Goal: Information Seeking & Learning: Learn about a topic

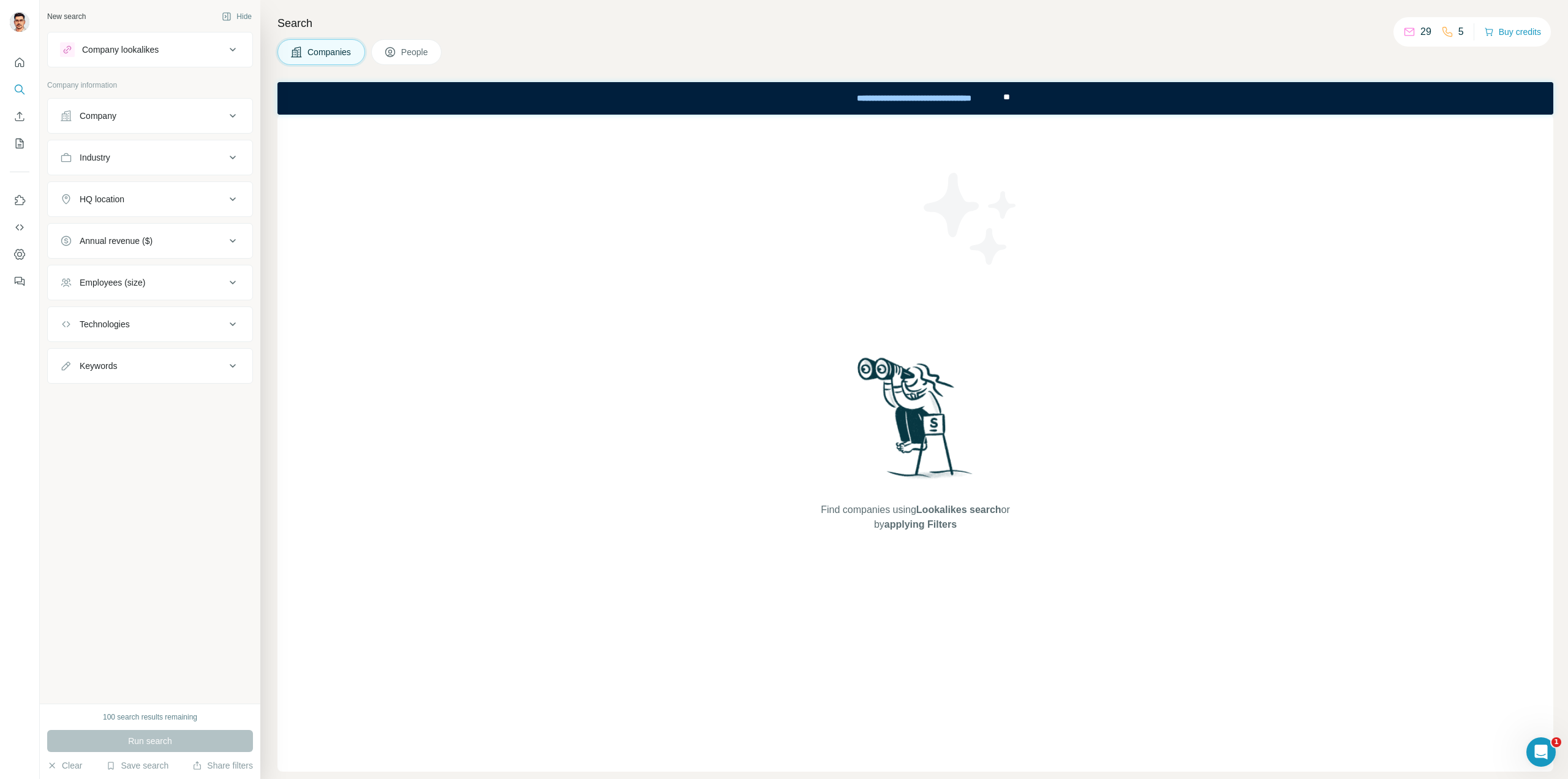
click at [168, 323] on div "Technologies" at bounding box center [142, 324] width 165 height 12
click at [156, 359] on input "text" at bounding box center [149, 355] width 180 height 22
click at [157, 352] on input "text" at bounding box center [149, 355] width 180 height 22
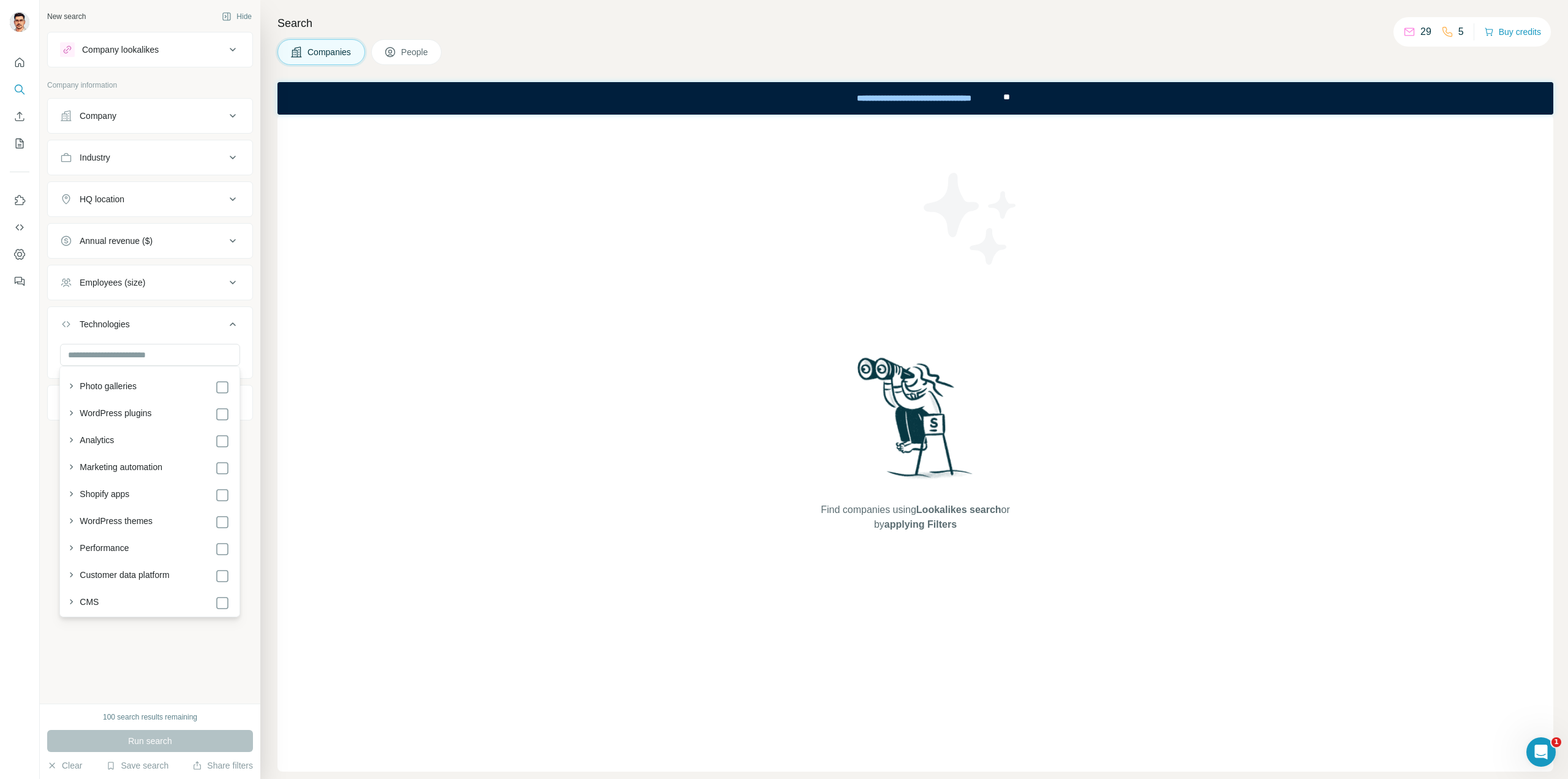
click at [44, 391] on div "New search Hide Company lookalikes Company information Company Industry HQ loca…" at bounding box center [150, 351] width 221 height 703
click at [171, 402] on div "Keywords" at bounding box center [142, 402] width 165 height 12
click at [21, 227] on icon "Use Surfe API" at bounding box center [19, 227] width 12 height 12
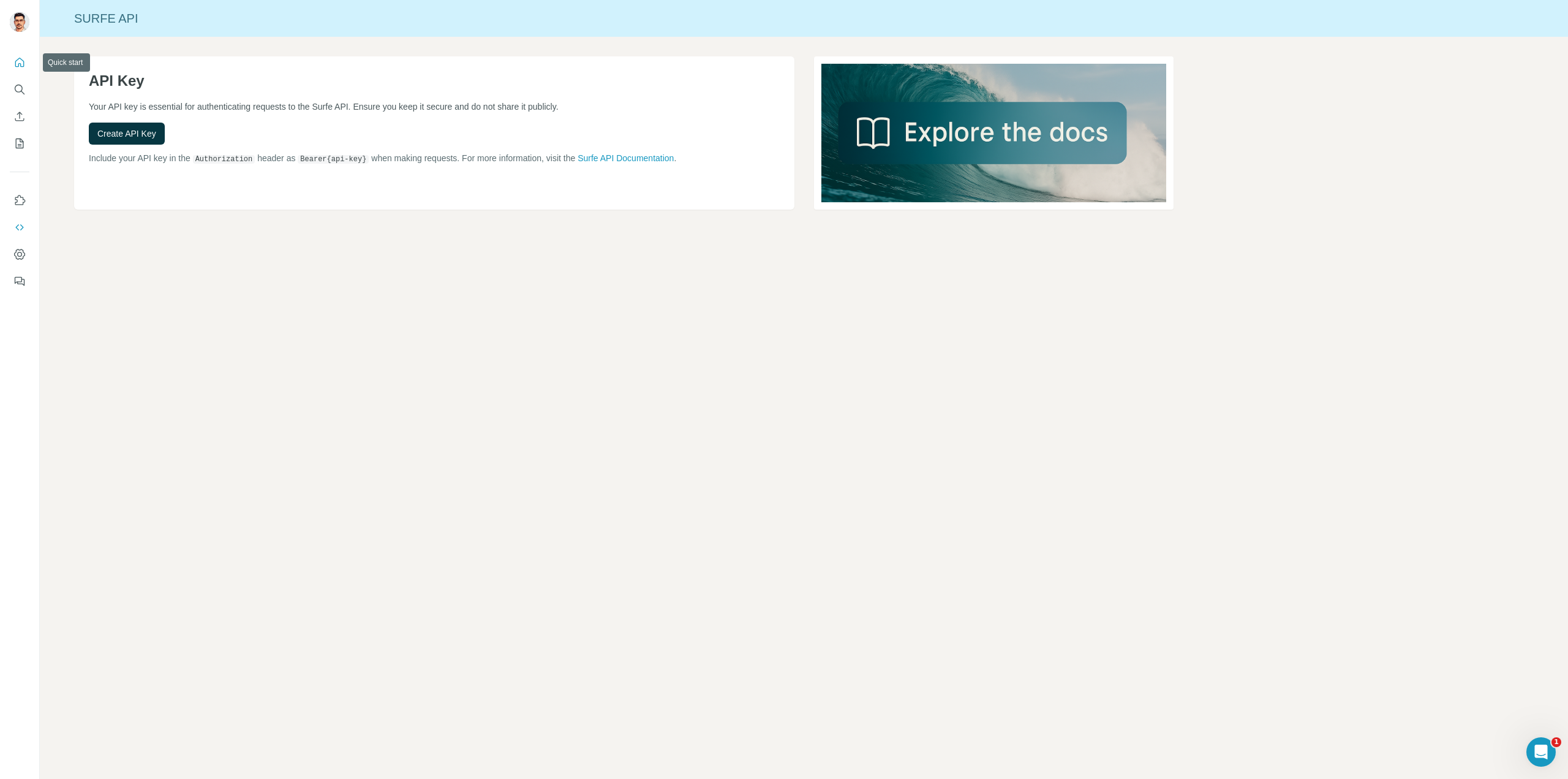
click at [20, 66] on icon "Quick start" at bounding box center [20, 62] width 9 height 9
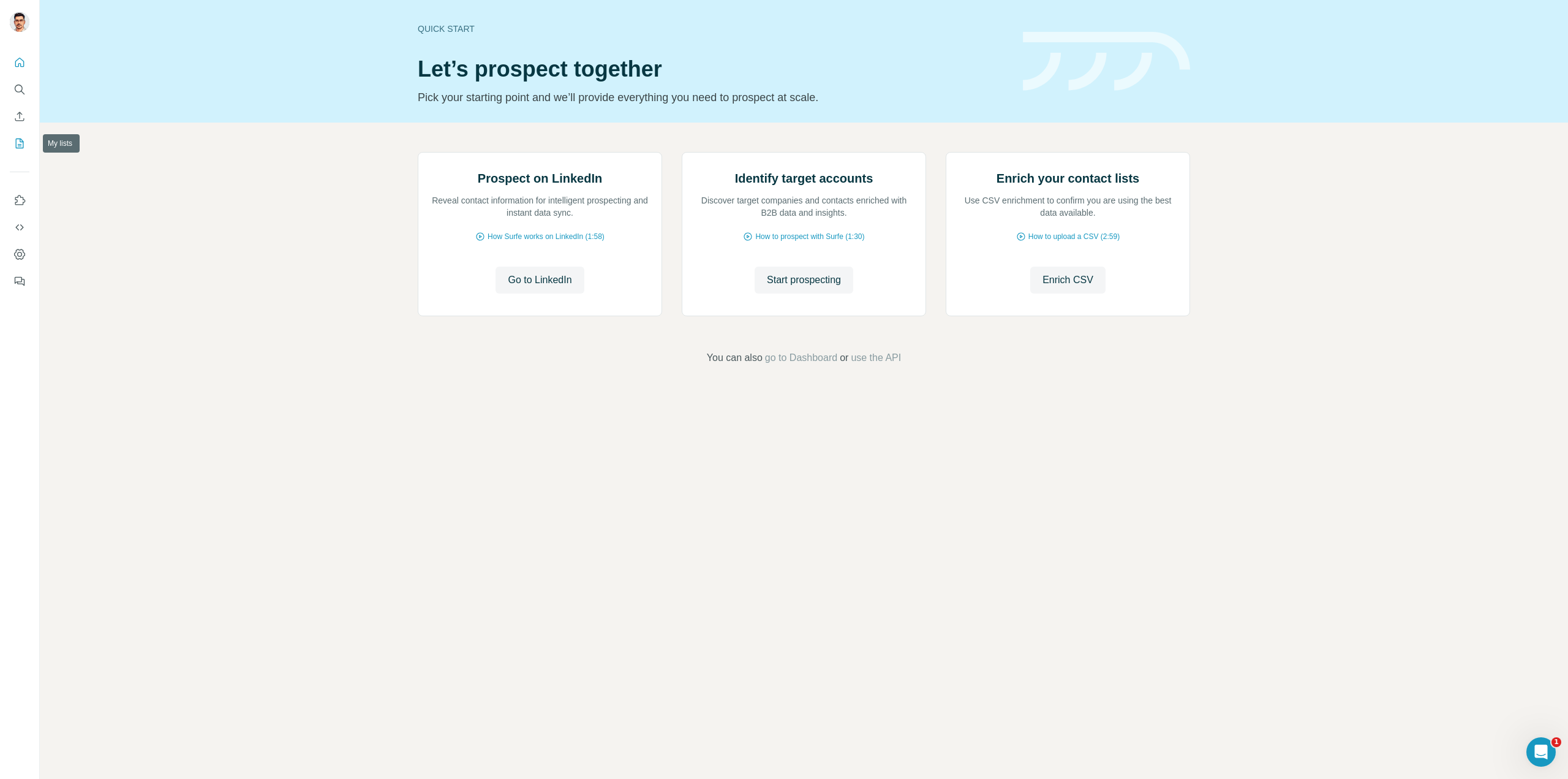
click at [13, 143] on icon "My lists" at bounding box center [19, 143] width 12 height 12
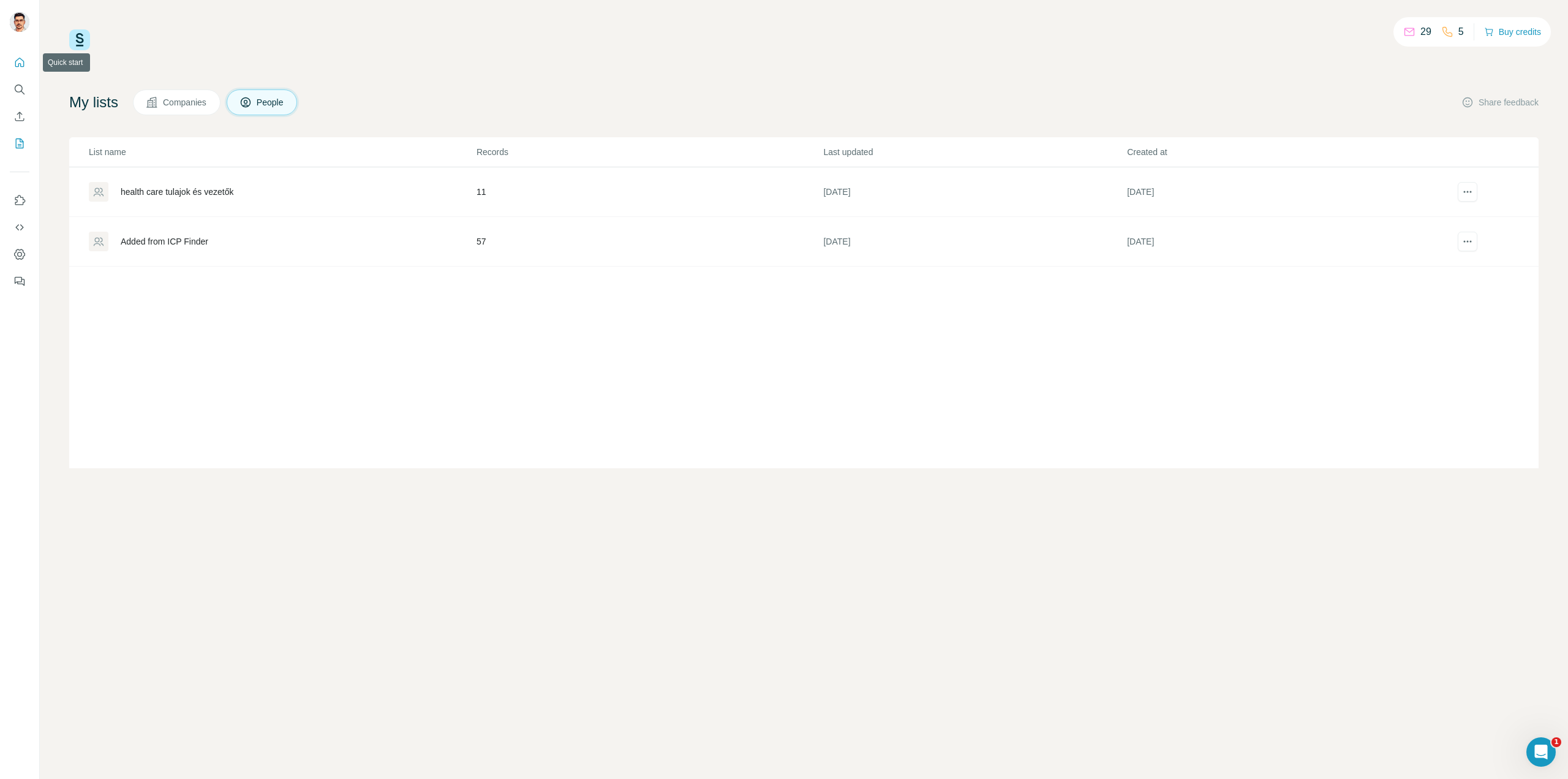
click at [19, 66] on icon "Quick start" at bounding box center [19, 62] width 12 height 12
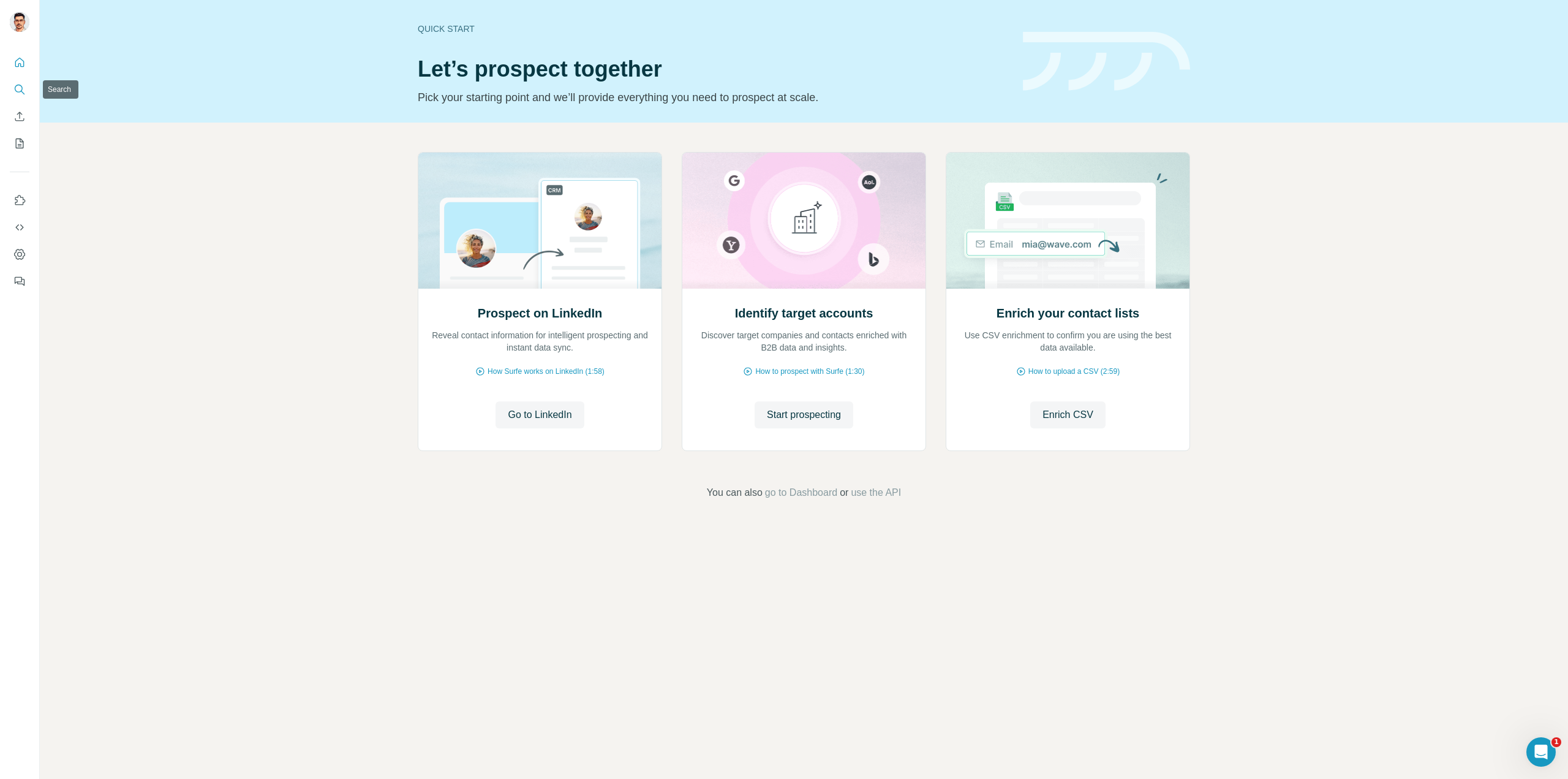
click at [15, 93] on icon "Search" at bounding box center [19, 89] width 12 height 12
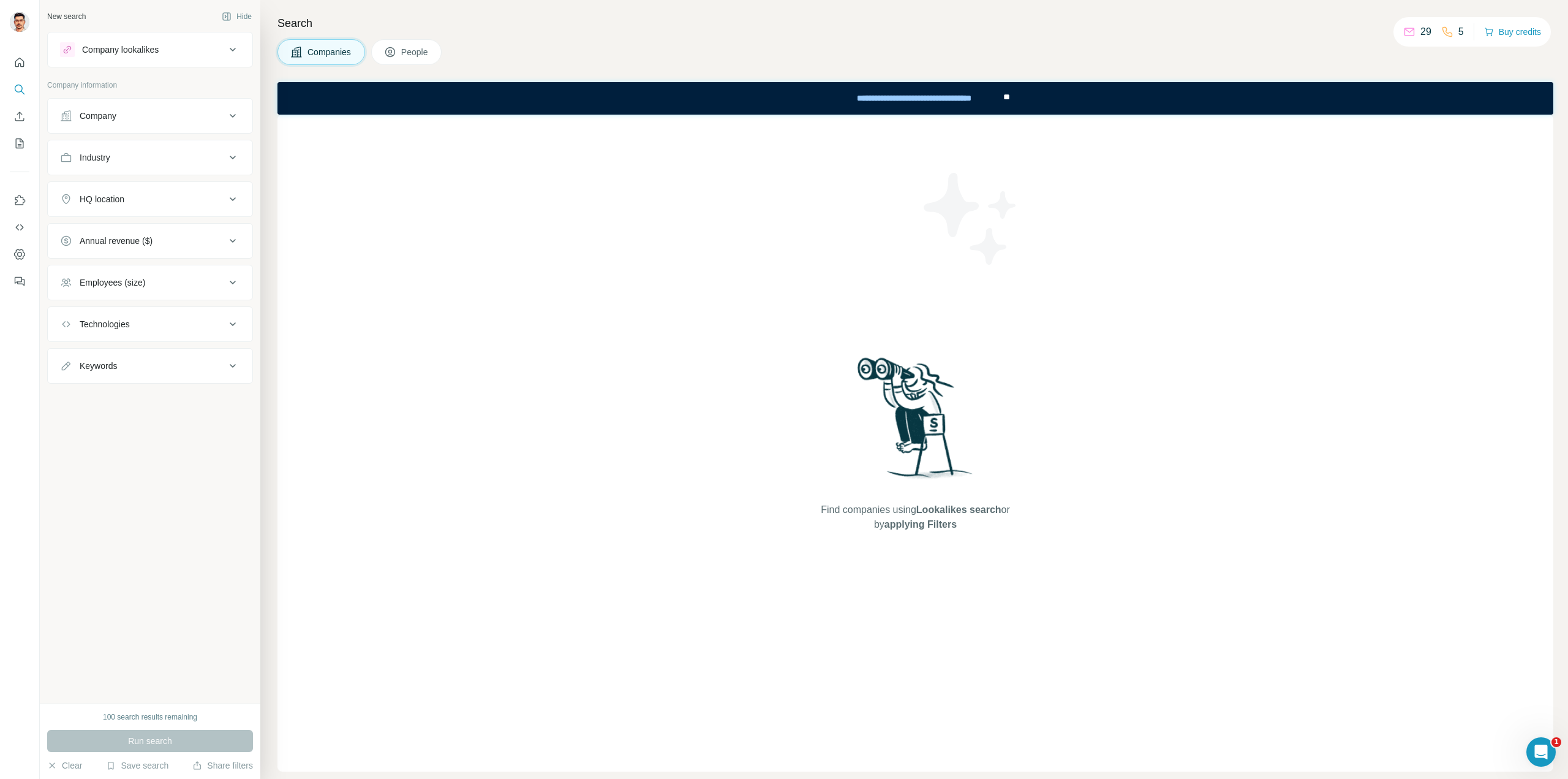
click at [224, 114] on div "Company" at bounding box center [142, 115] width 165 height 12
click at [138, 147] on input "text" at bounding box center [149, 146] width 180 height 22
click at [174, 118] on div "Company" at bounding box center [142, 115] width 165 height 12
click at [144, 148] on button "Industry" at bounding box center [150, 157] width 205 height 29
click at [167, 283] on button "Annual revenue ($)" at bounding box center [150, 278] width 205 height 29
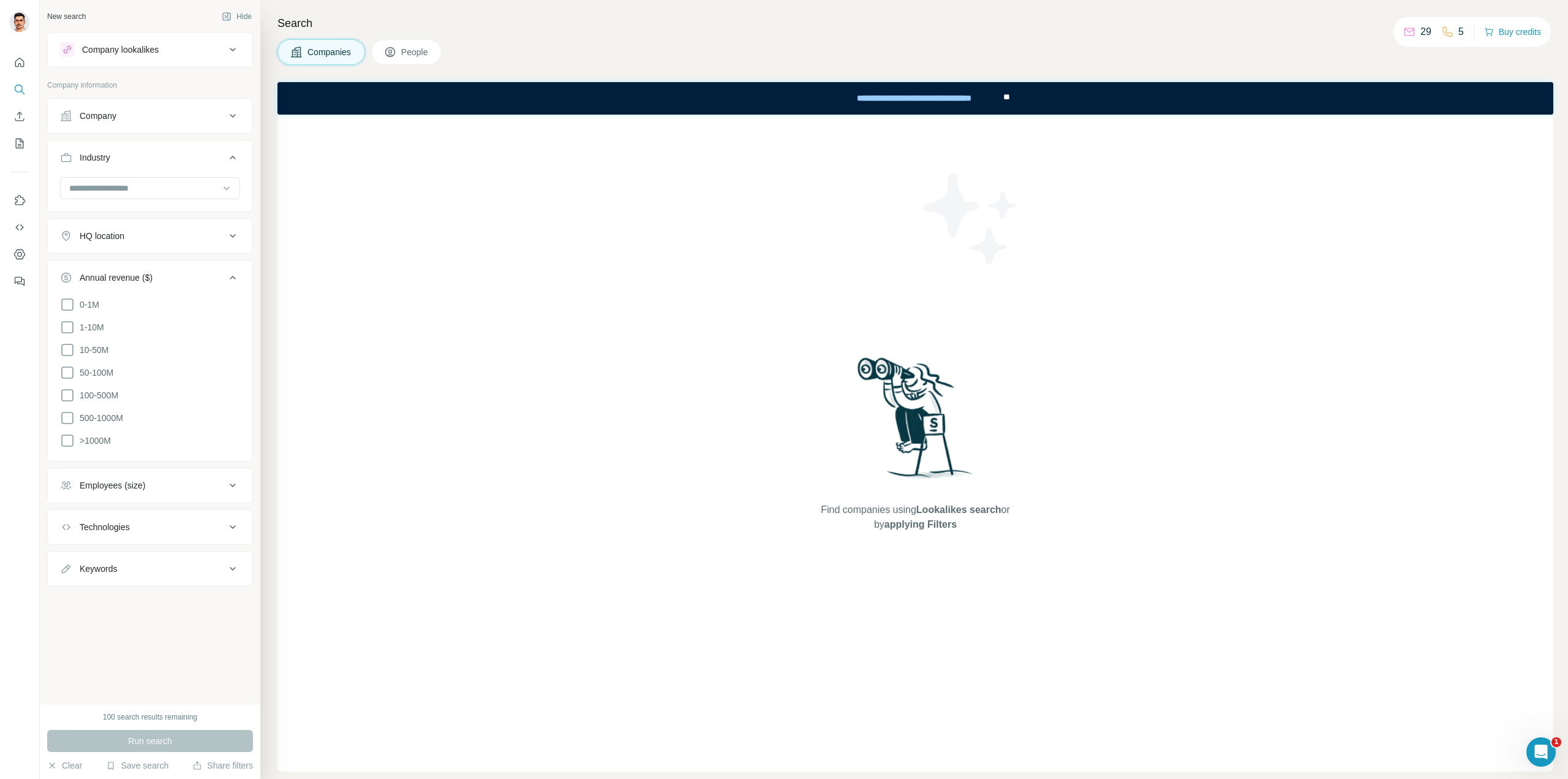
click at [171, 278] on div "Annual revenue ($)" at bounding box center [142, 277] width 165 height 12
click at [163, 318] on div "Employees (size)" at bounding box center [142, 319] width 165 height 12
click at [144, 364] on div "Technologies" at bounding box center [142, 361] width 165 height 12
click at [128, 391] on input "text" at bounding box center [149, 391] width 180 height 22
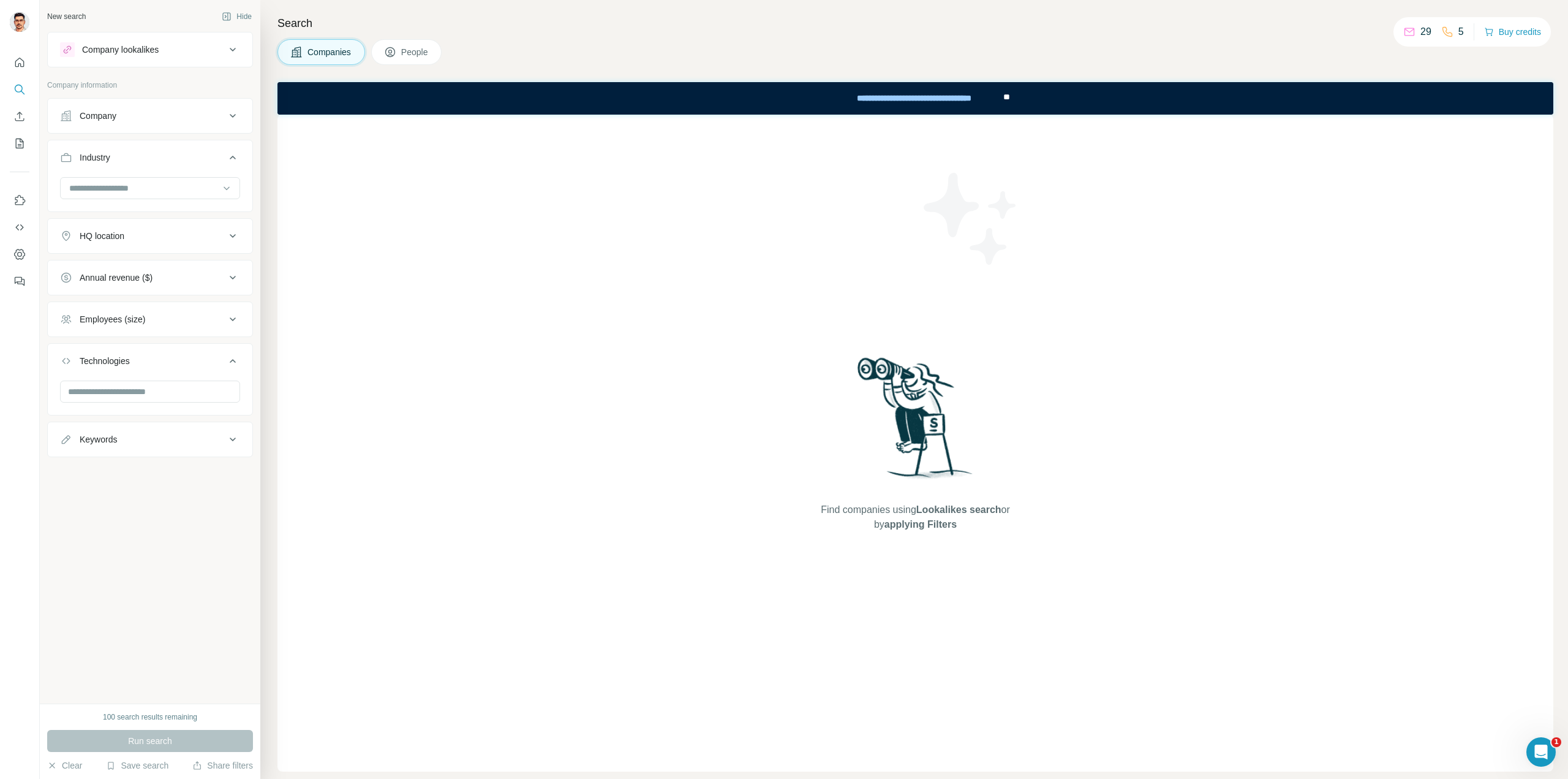
click at [136, 372] on button "Technologies" at bounding box center [150, 363] width 205 height 34
click at [234, 15] on button "Hide" at bounding box center [237, 16] width 47 height 18
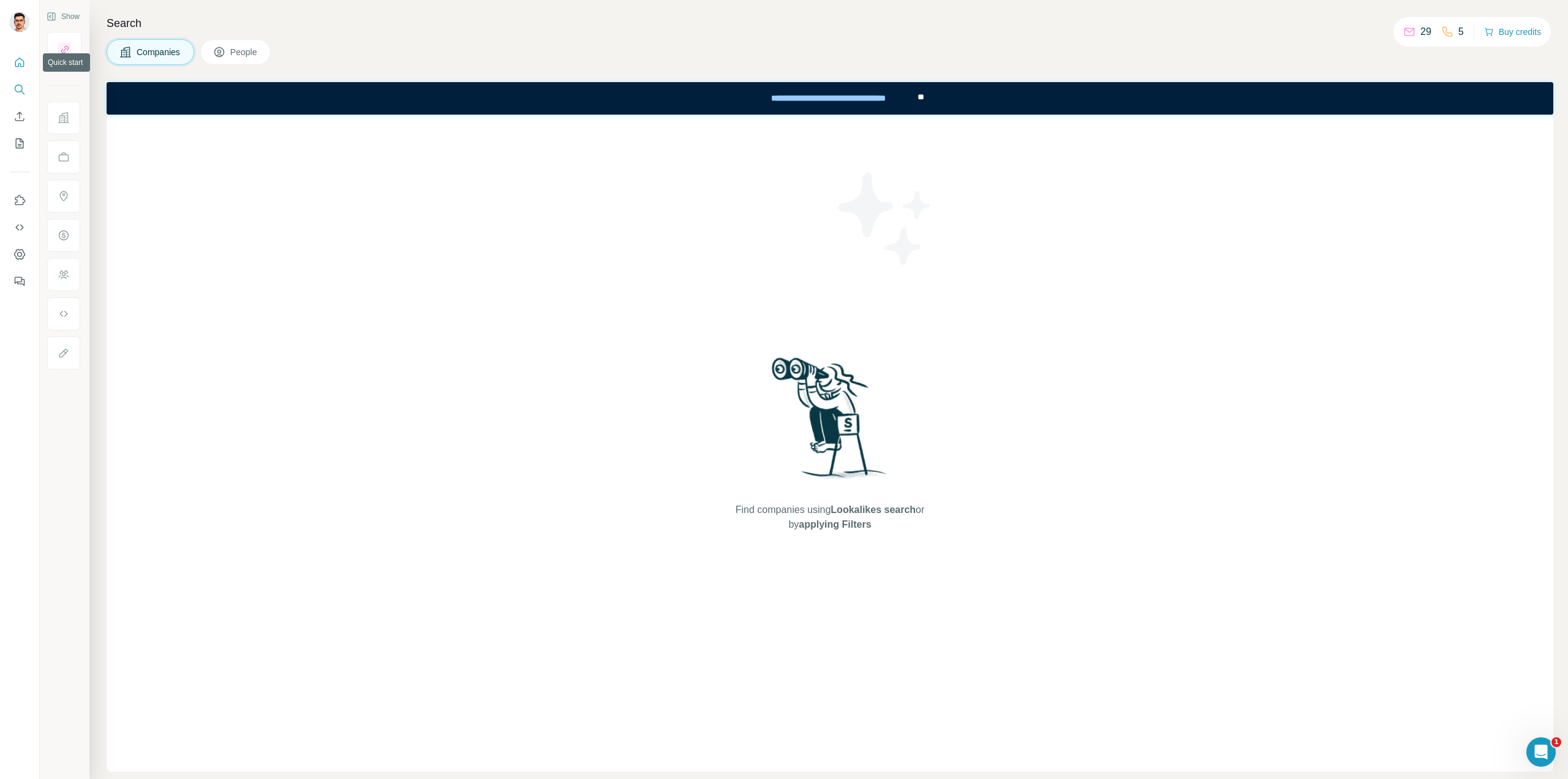
click at [15, 60] on icon "Quick start" at bounding box center [20, 62] width 9 height 9
